Goal: Transaction & Acquisition: Purchase product/service

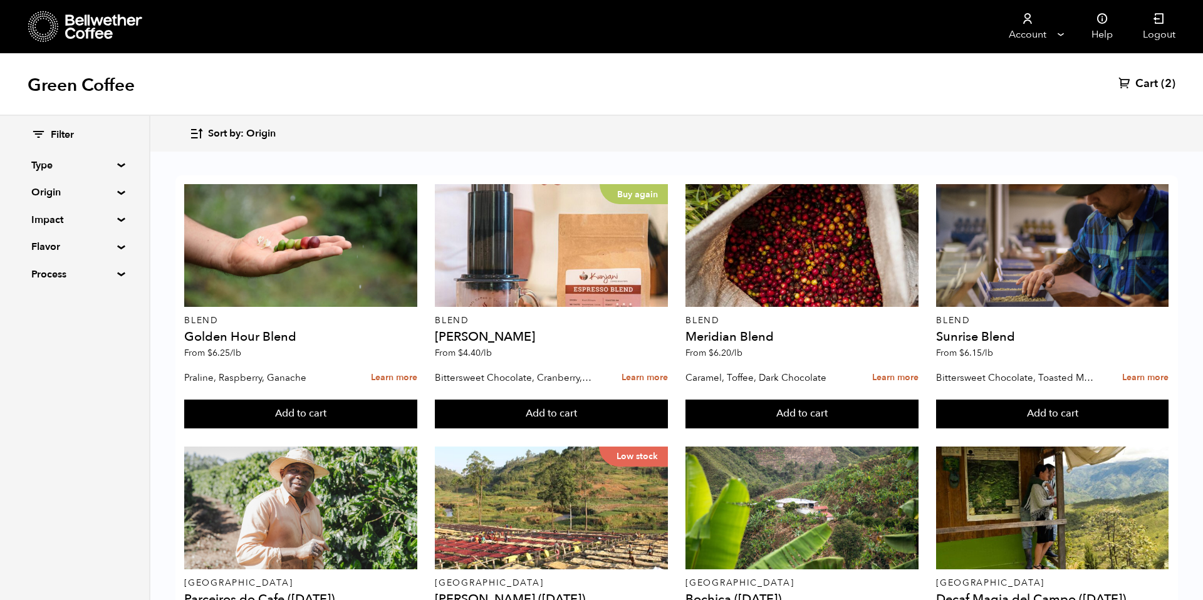
click at [259, 128] on span "Sort by: Origin" at bounding box center [242, 134] width 68 height 14
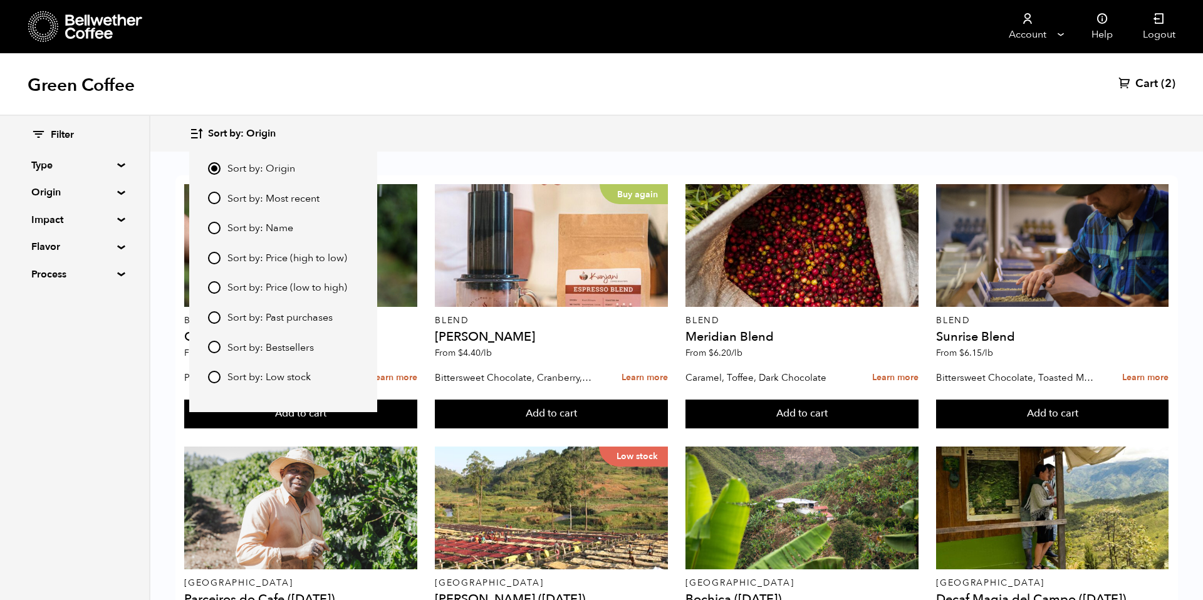
click at [274, 198] on span "Sort by: Most recent" at bounding box center [273, 199] width 92 height 14
click at [220, 198] on input "Sort by: Most recent" at bounding box center [214, 198] width 13 height 13
radio input "true"
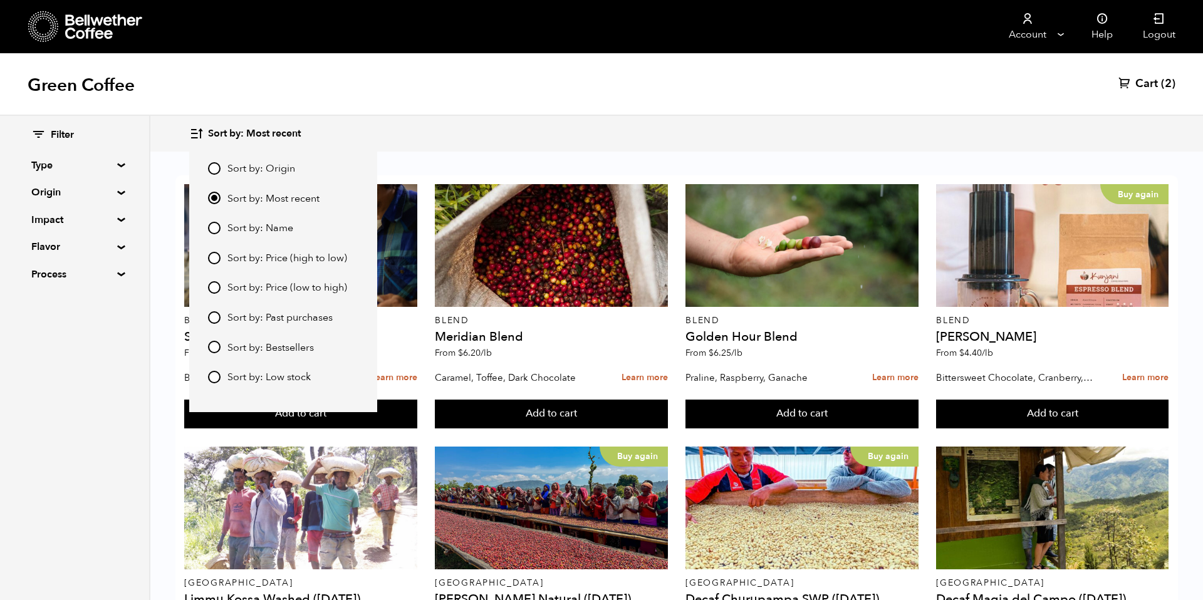
click at [519, 126] on div "Sort by: Most recent Sort by: Origin Sort by: Most recent Sort by: Name Sort by…" at bounding box center [676, 133] width 974 height 29
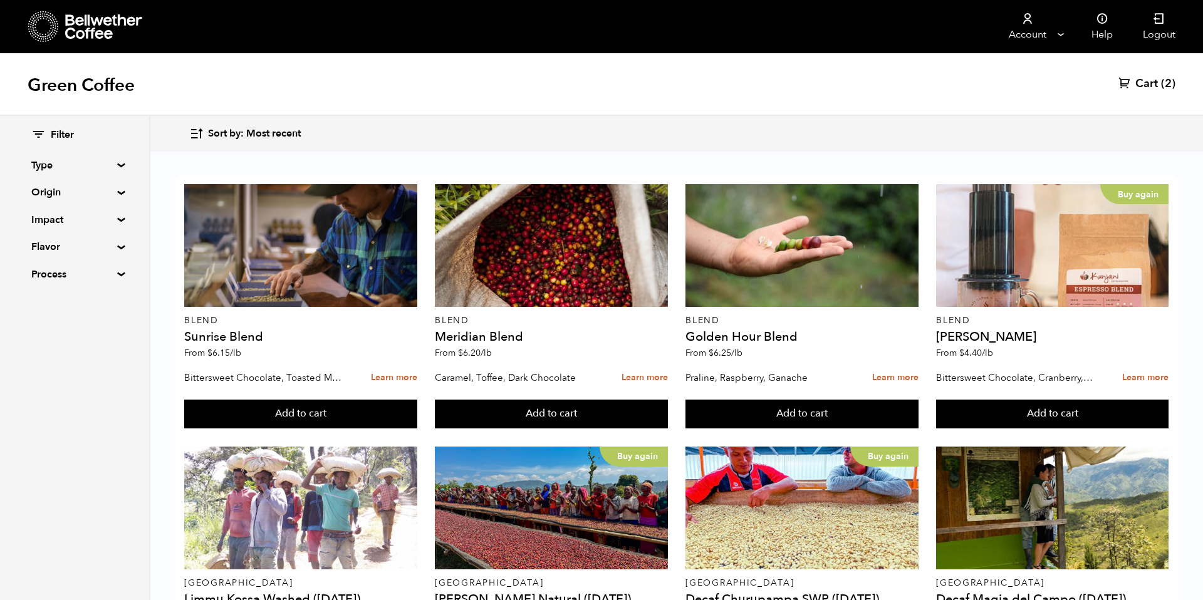
scroll to position [713, 0]
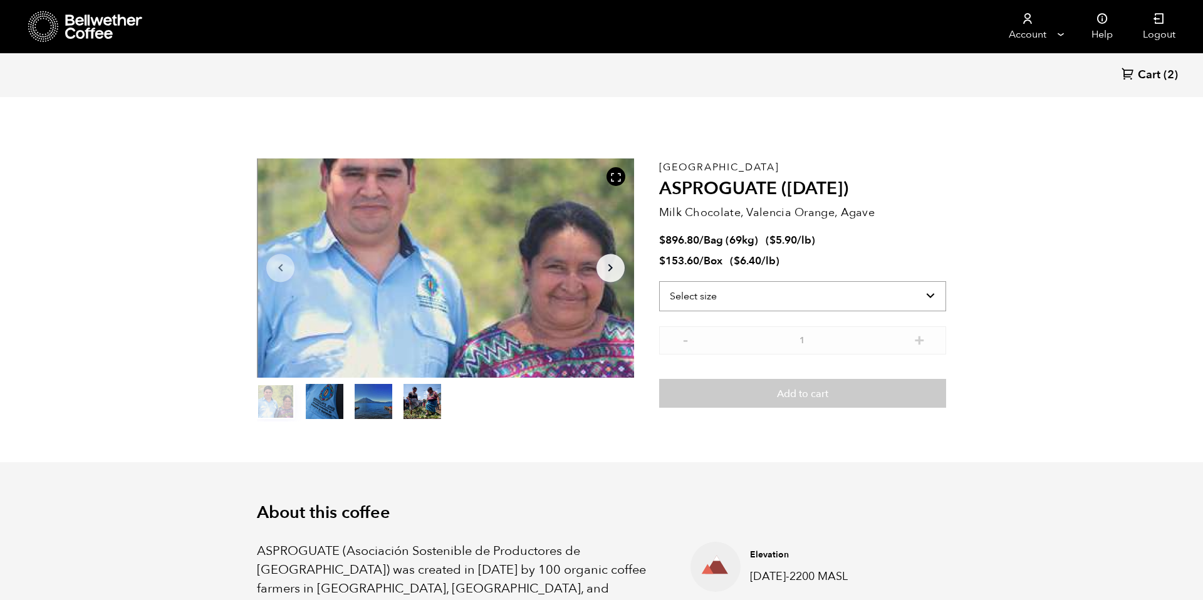
click at [832, 290] on select "Select size Bag (69kg) (152 lbs) Box (24 lbs)" at bounding box center [802, 296] width 287 height 30
select select "bag-2"
click at [659, 281] on select "Select size Bag (69kg) (152 lbs) Box (24 lbs)" at bounding box center [802, 296] width 287 height 30
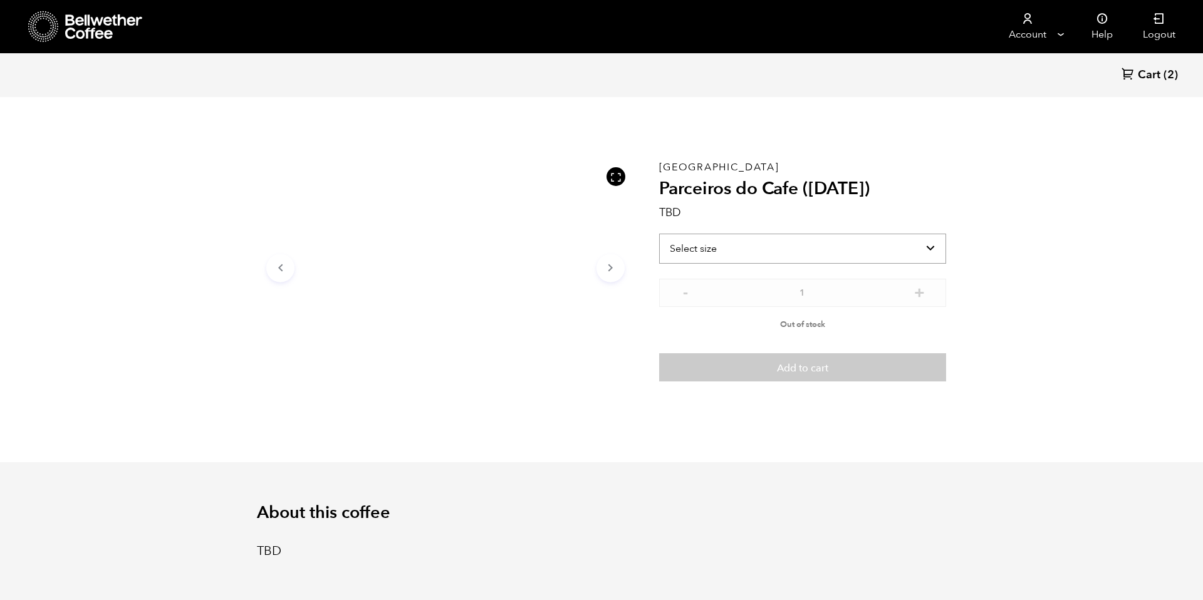
click at [904, 247] on select "Select size" at bounding box center [802, 249] width 287 height 30
